Goal: Share content

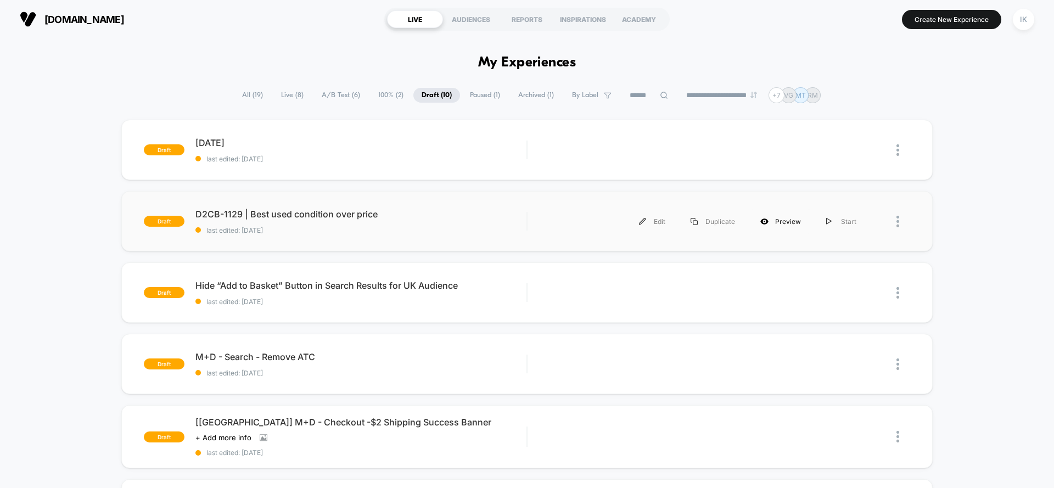
click at [775, 221] on div "Preview" at bounding box center [781, 221] width 66 height 25
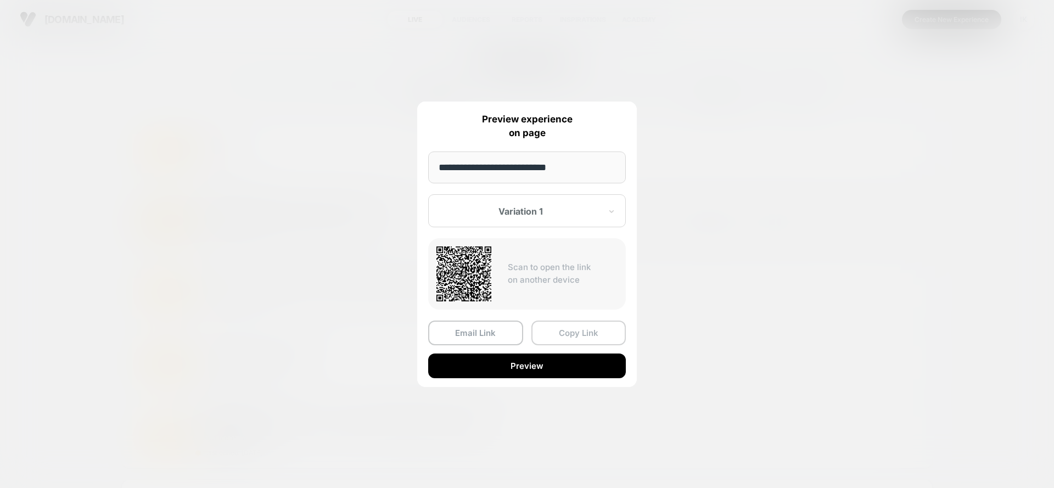
click at [580, 335] on button "Copy Link" at bounding box center [579, 333] width 95 height 25
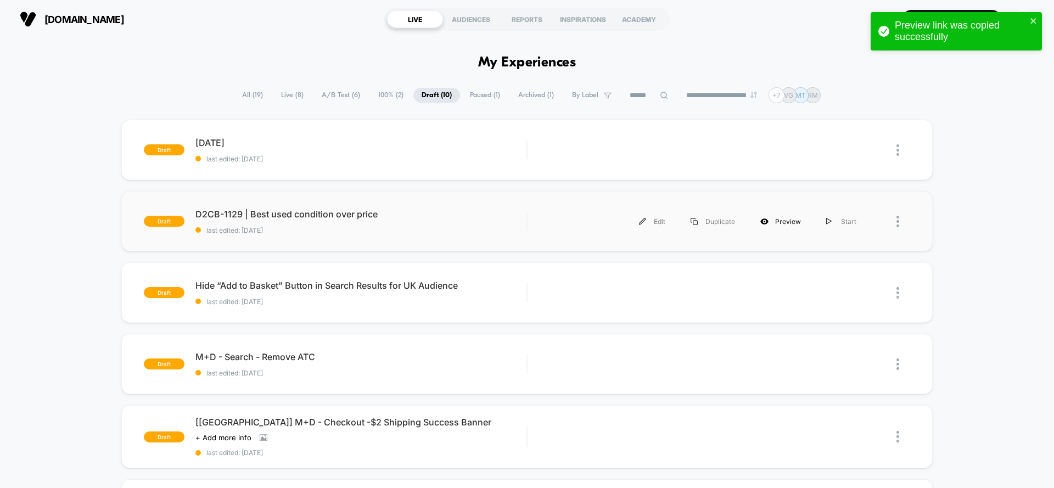
click at [779, 219] on div "Preview" at bounding box center [781, 221] width 66 height 25
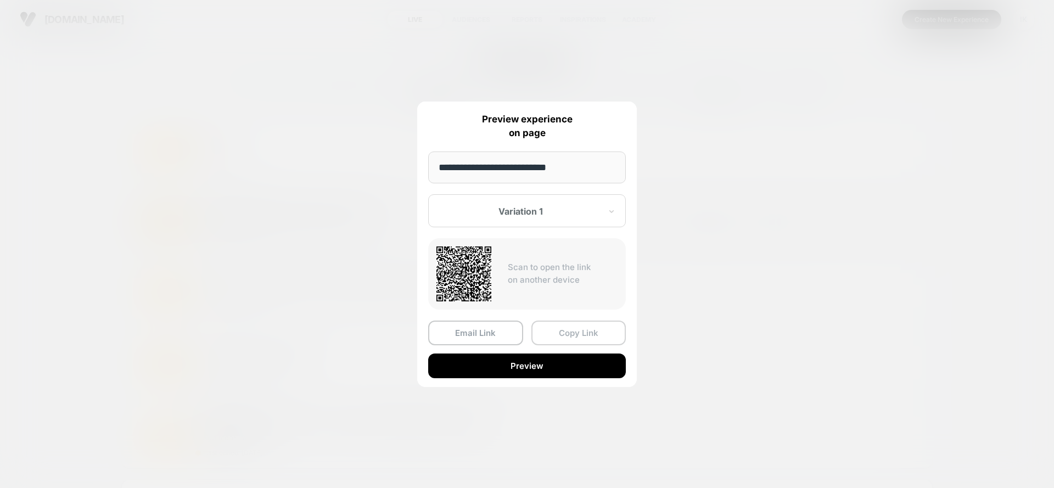
click at [562, 333] on button "Copy Link" at bounding box center [579, 333] width 95 height 25
